Goal: Information Seeking & Learning: Learn about a topic

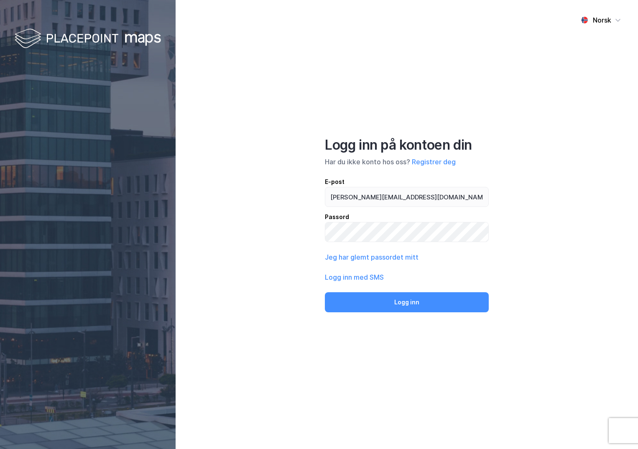
type input "[PERSON_NAME][EMAIL_ADDRESS][DOMAIN_NAME]"
click at [325, 292] on button "Logg inn" at bounding box center [407, 302] width 164 height 20
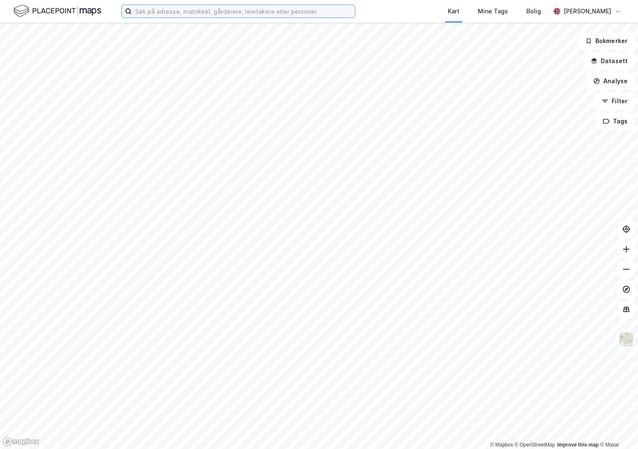
click at [197, 5] on input at bounding box center [243, 11] width 223 height 13
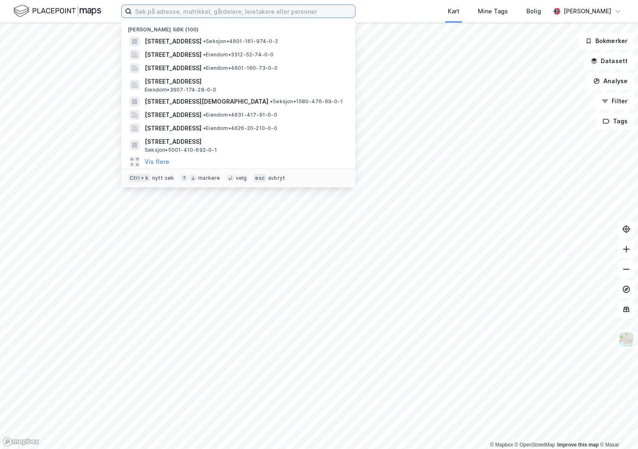
paste input "3305-282/151/0/0"
type input "3305-282/151/0/0"
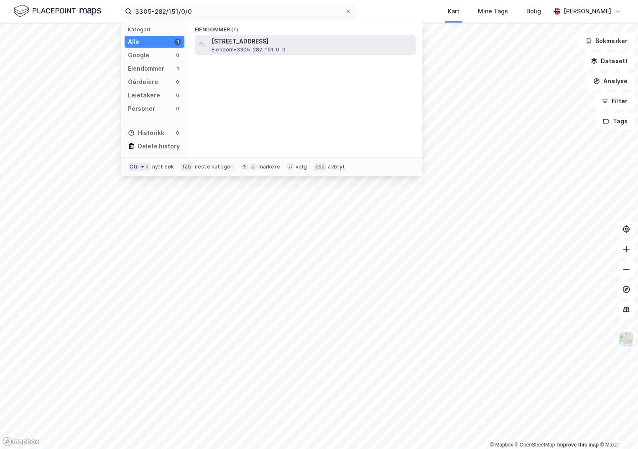
click at [229, 46] on span "[STREET_ADDRESS]" at bounding box center [312, 41] width 201 height 10
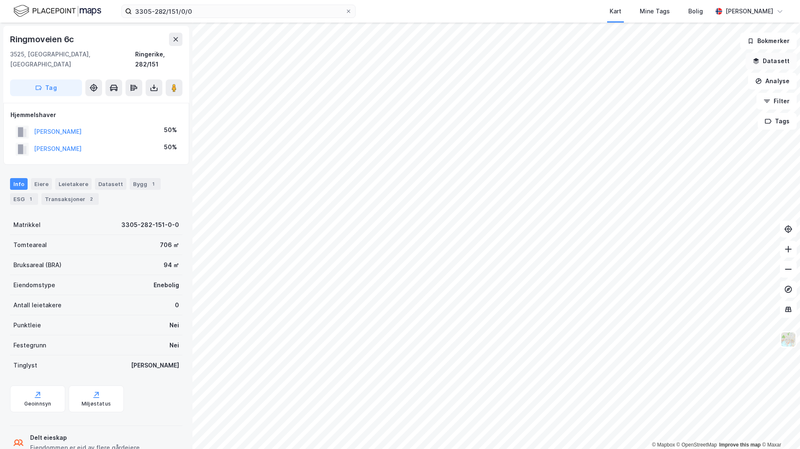
click at [638, 60] on button "Datasett" at bounding box center [770, 61] width 51 height 17
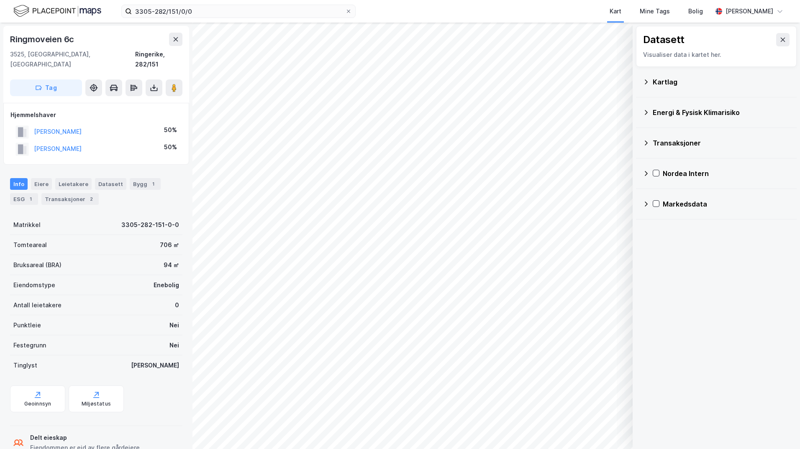
click at [638, 83] on div "Kartlag" at bounding box center [716, 82] width 147 height 20
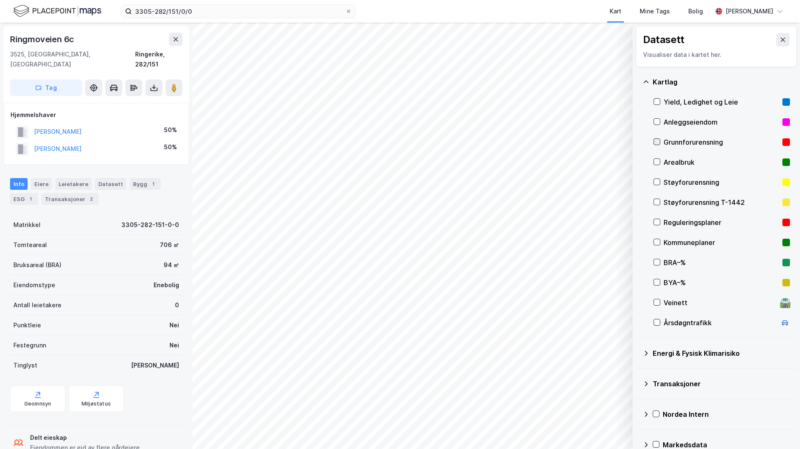
click at [638, 142] on icon at bounding box center [657, 142] width 5 height 3
click at [638, 352] on icon at bounding box center [646, 353] width 7 height 7
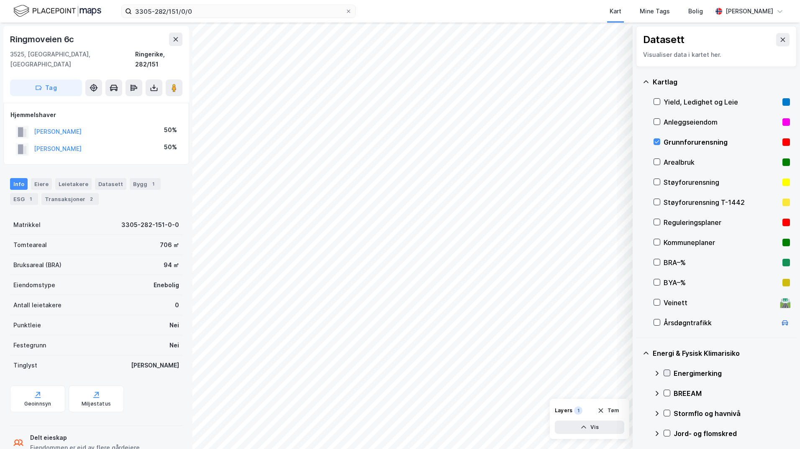
click at [638, 375] on icon at bounding box center [667, 373] width 6 height 6
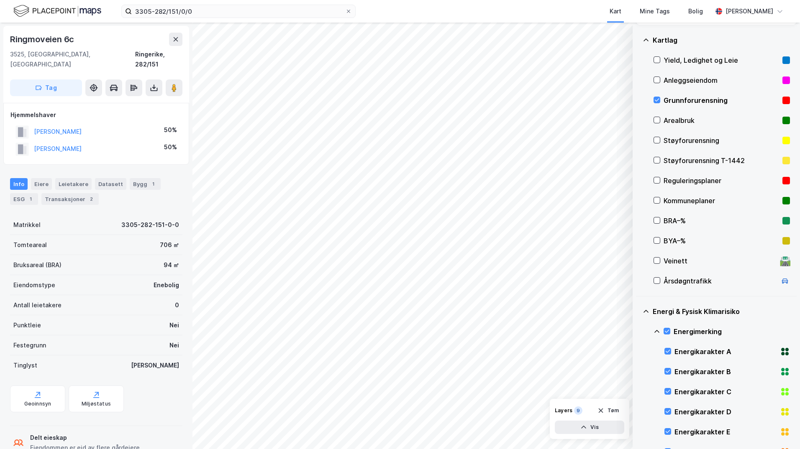
click at [638, 332] on icon at bounding box center [656, 331] width 5 height 3
click at [638, 371] on icon at bounding box center [667, 372] width 6 height 6
click at [638, 373] on icon at bounding box center [656, 372] width 7 height 7
click at [638, 391] on icon at bounding box center [667, 392] width 6 height 6
click at [638, 392] on icon at bounding box center [656, 392] width 7 height 7
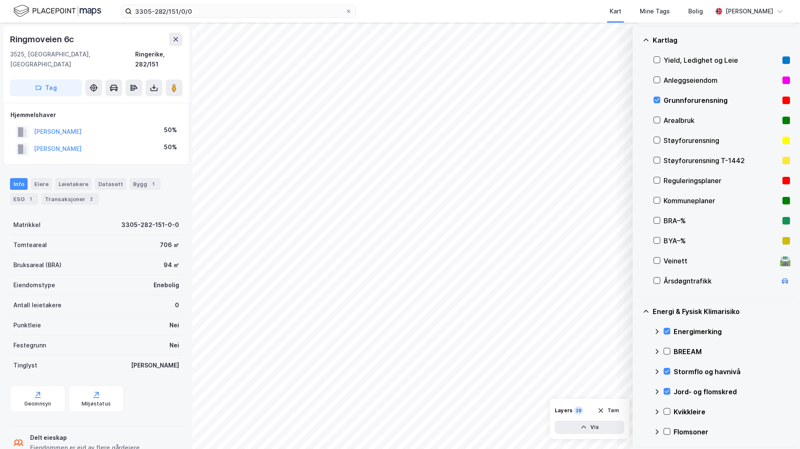
scroll to position [84, 0]
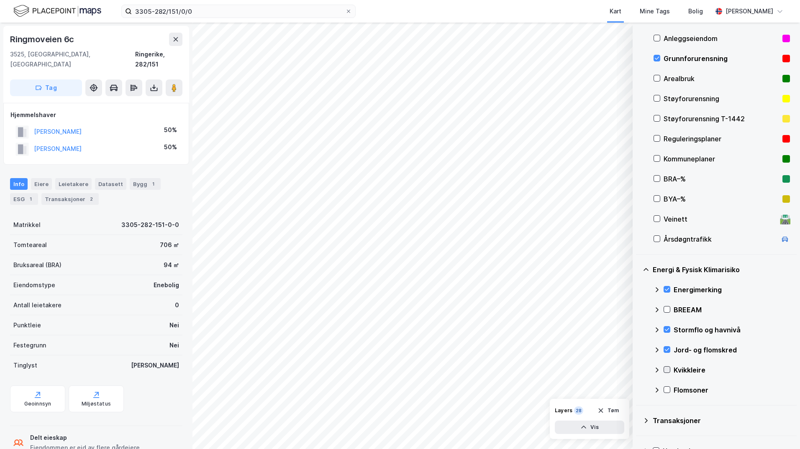
click at [638, 373] on icon at bounding box center [667, 370] width 6 height 6
click at [638, 371] on icon at bounding box center [656, 370] width 5 height 3
click at [638, 391] on icon at bounding box center [667, 390] width 5 height 3
click at [638, 390] on icon at bounding box center [656, 390] width 7 height 7
